Goal: Find contact information: Obtain details needed to contact an individual or organization

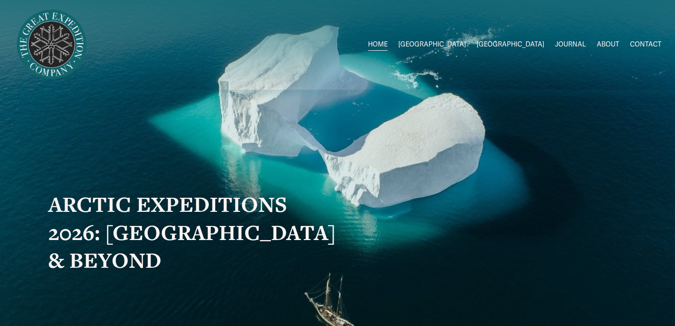
scroll to position [6, 0]
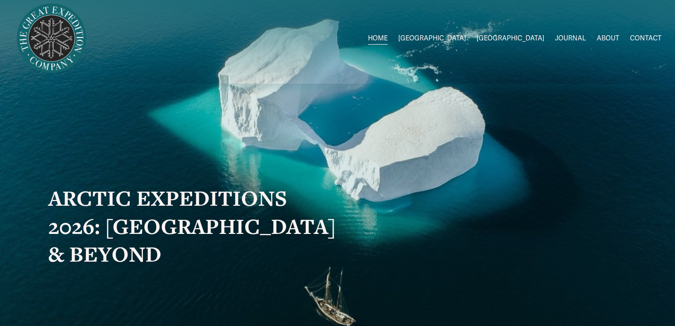
click at [615, 39] on link "ABOUT" at bounding box center [608, 39] width 23 height 14
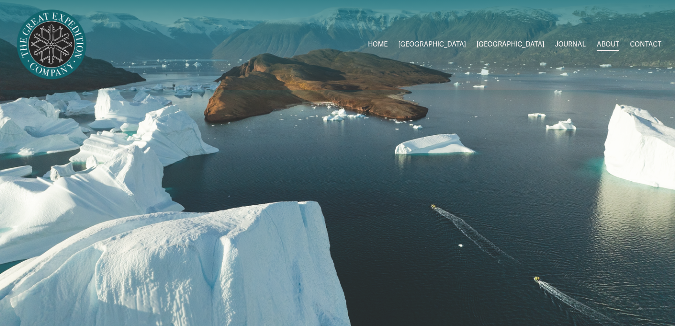
click at [637, 44] on link "CONTACT" at bounding box center [645, 45] width 31 height 14
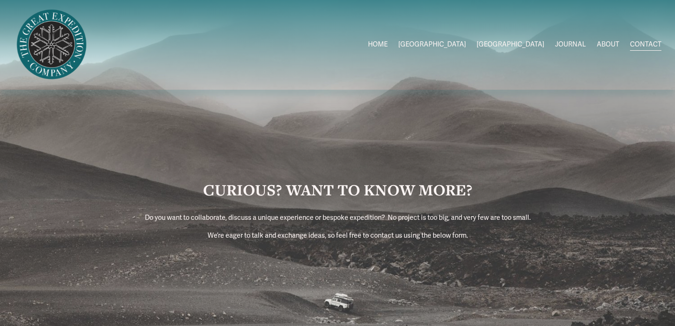
click at [599, 45] on link "ABOUT" at bounding box center [608, 45] width 23 height 14
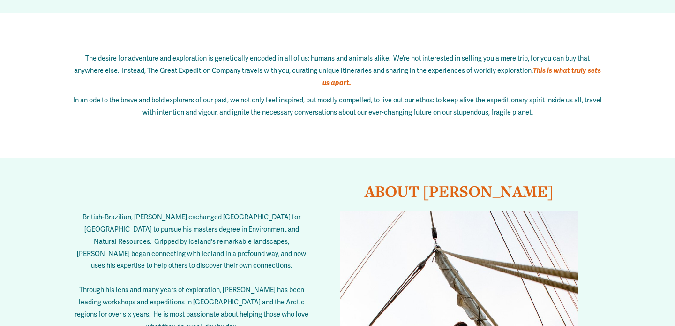
scroll to position [1464, 0]
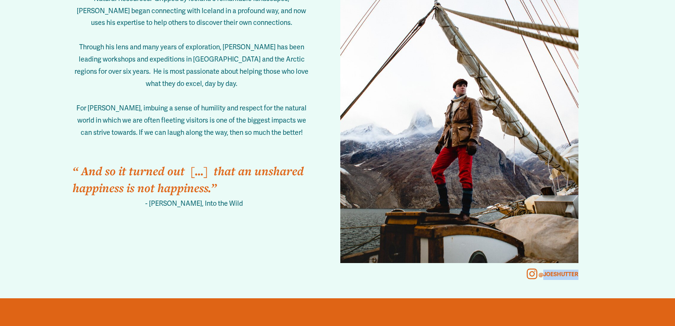
drag, startPoint x: 544, startPoint y: 273, endPoint x: 577, endPoint y: 273, distance: 33.8
click at [577, 274] on strong "@JOESHUTTER" at bounding box center [559, 274] width 40 height 7
copy strong "JOESHUTTER"
